Goal: Navigation & Orientation: Find specific page/section

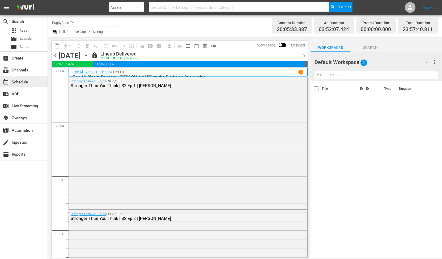
click at [21, 84] on div "event_available Schedule" at bounding box center [15, 81] width 30 height 5
click at [303, 54] on span "chevron_right" at bounding box center [304, 55] width 7 height 7
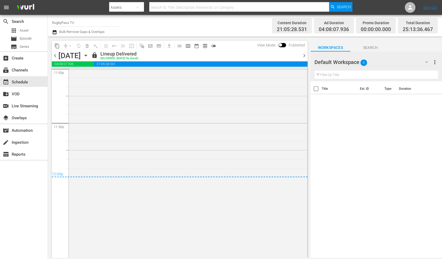
scroll to position [2551, 0]
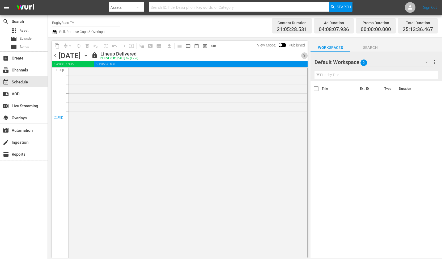
click at [306, 56] on span "chevron_right" at bounding box center [304, 55] width 7 height 7
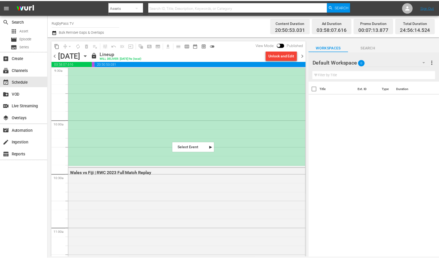
scroll to position [1033, 0]
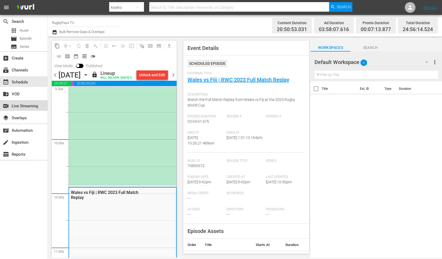
click at [17, 106] on div "switch_video Live Streaming" at bounding box center [15, 105] width 30 height 5
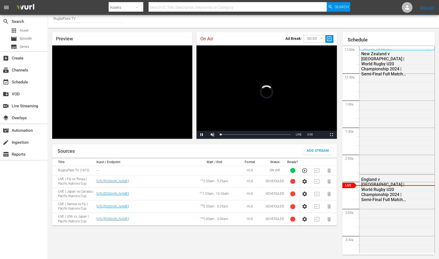
scroll to position [36, 0]
